Goal: Information Seeking & Learning: Stay updated

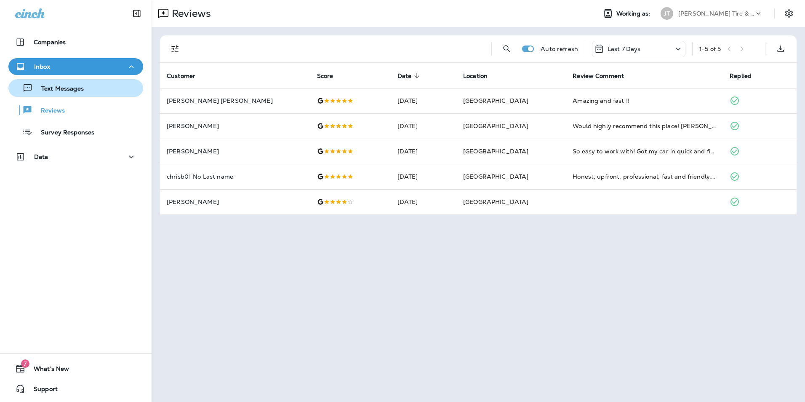
click at [61, 85] on p "Text Messages" at bounding box center [58, 89] width 51 height 8
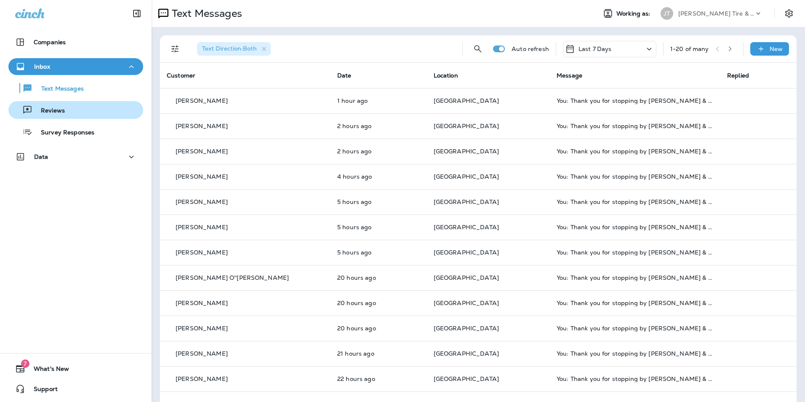
click at [69, 111] on div "Reviews" at bounding box center [76, 110] width 128 height 13
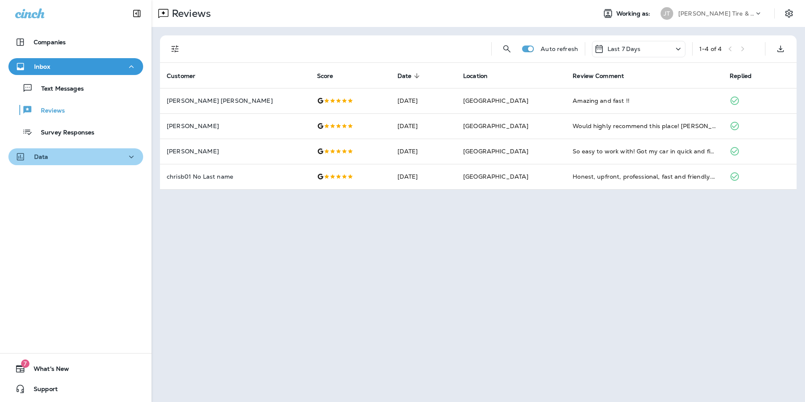
click at [131, 159] on icon "button" at bounding box center [131, 157] width 10 height 11
click at [127, 67] on icon "button" at bounding box center [131, 66] width 10 height 11
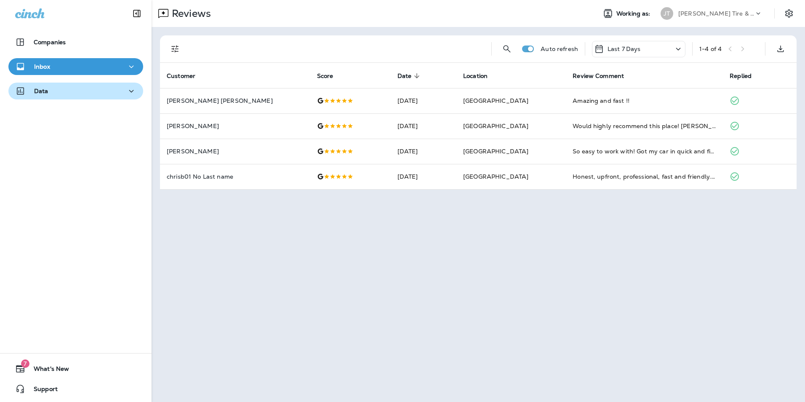
click at [127, 67] on icon "button" at bounding box center [131, 66] width 10 height 11
